Goal: Task Accomplishment & Management: Manage account settings

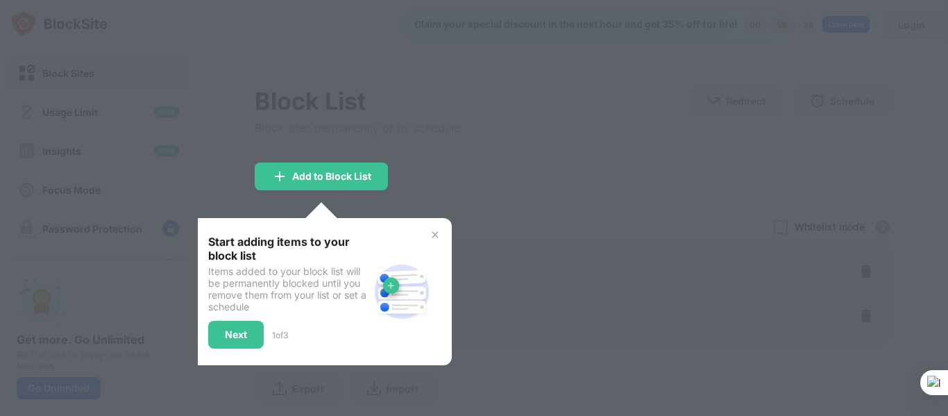
click at [438, 237] on img at bounding box center [435, 234] width 11 height 11
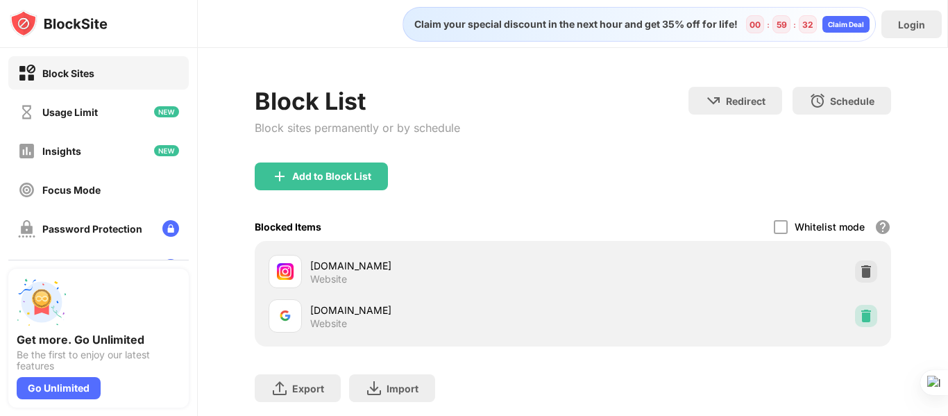
click at [859, 317] on img at bounding box center [866, 316] width 14 height 14
